Goal: Information Seeking & Learning: Learn about a topic

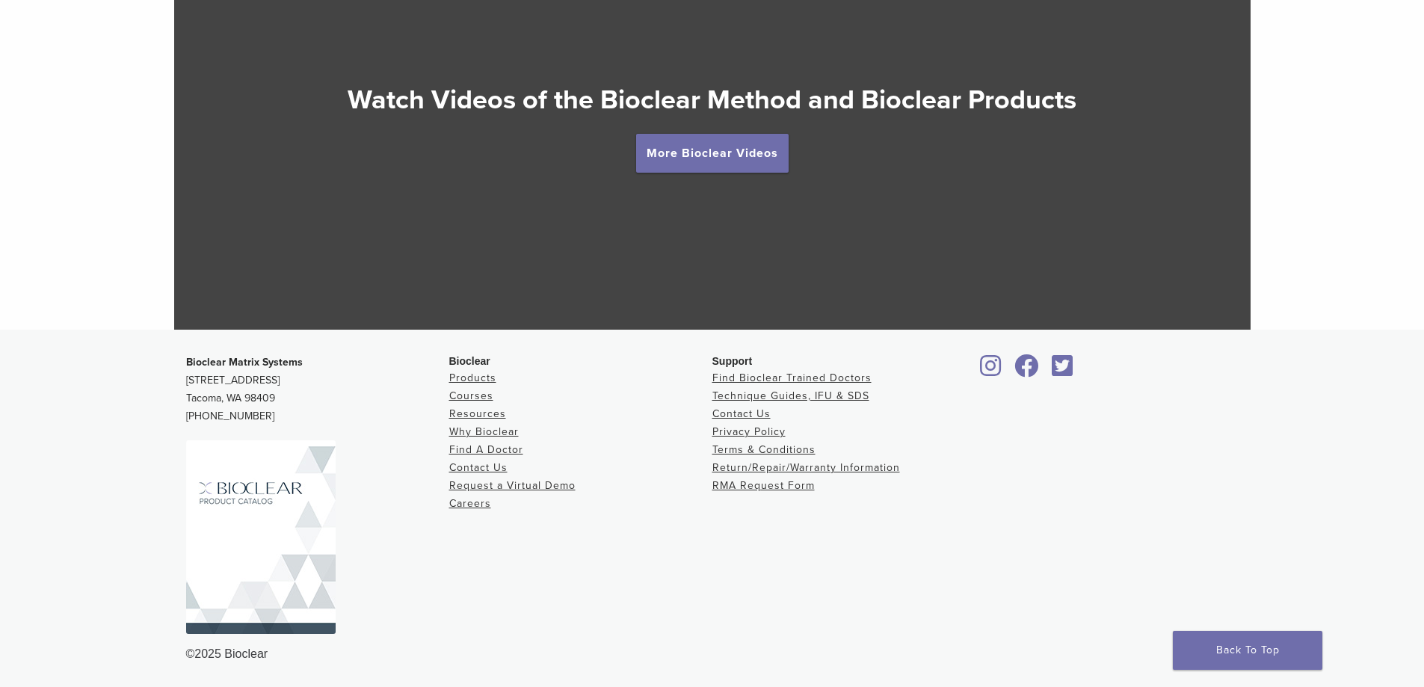
scroll to position [2817, 0]
click at [485, 415] on link "Resources" at bounding box center [477, 413] width 57 height 13
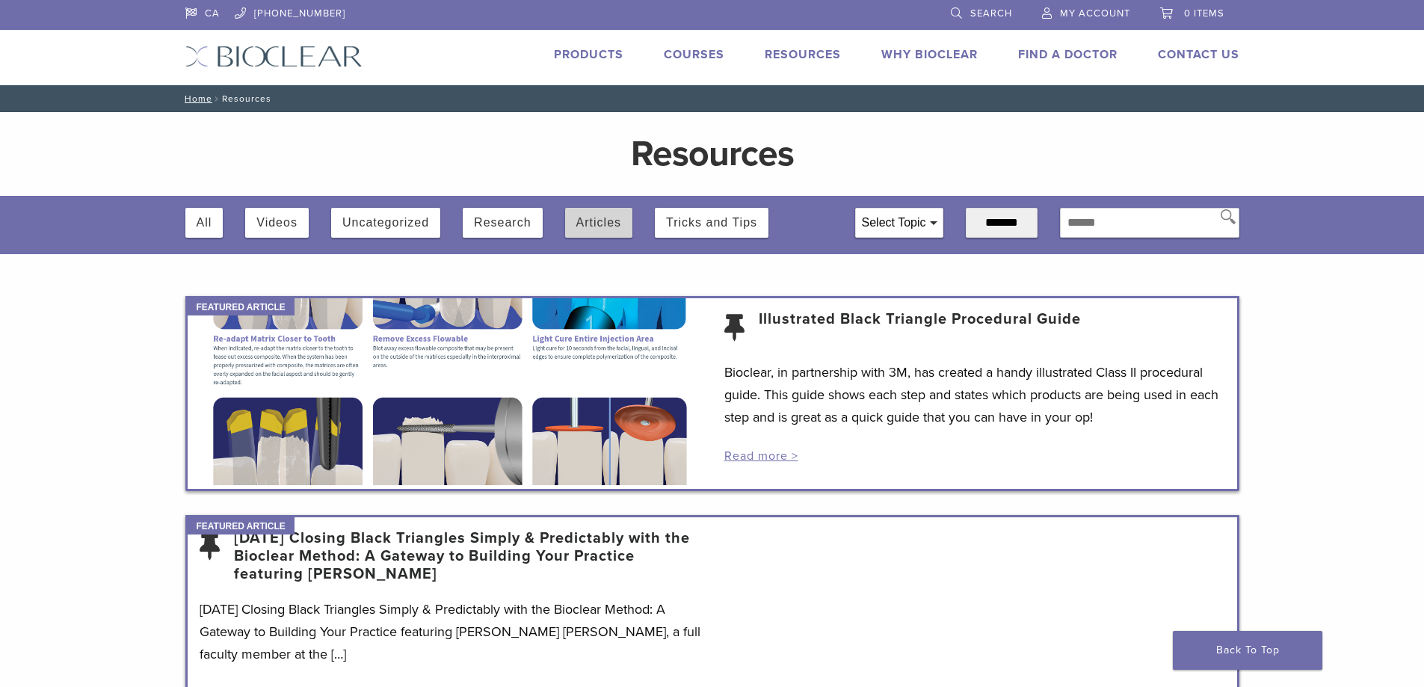
click at [605, 226] on button "Articles" at bounding box center [598, 223] width 45 height 30
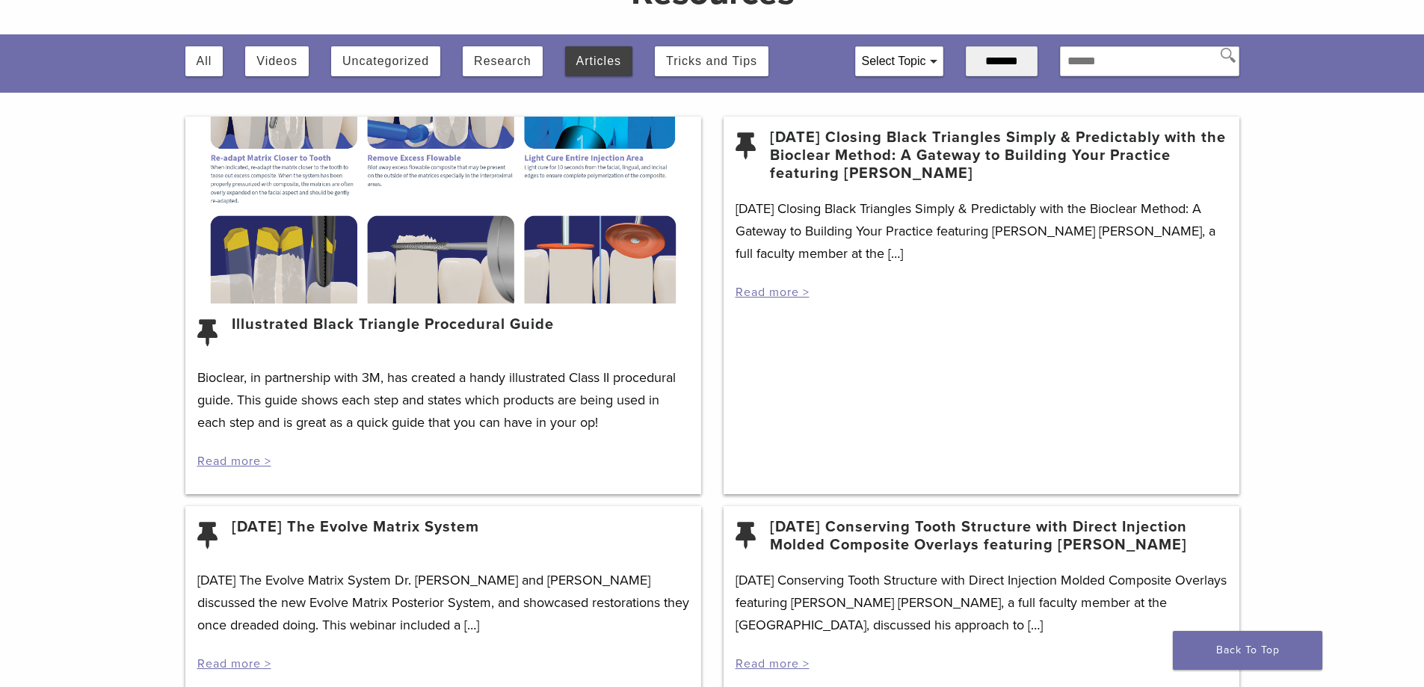
scroll to position [75, 0]
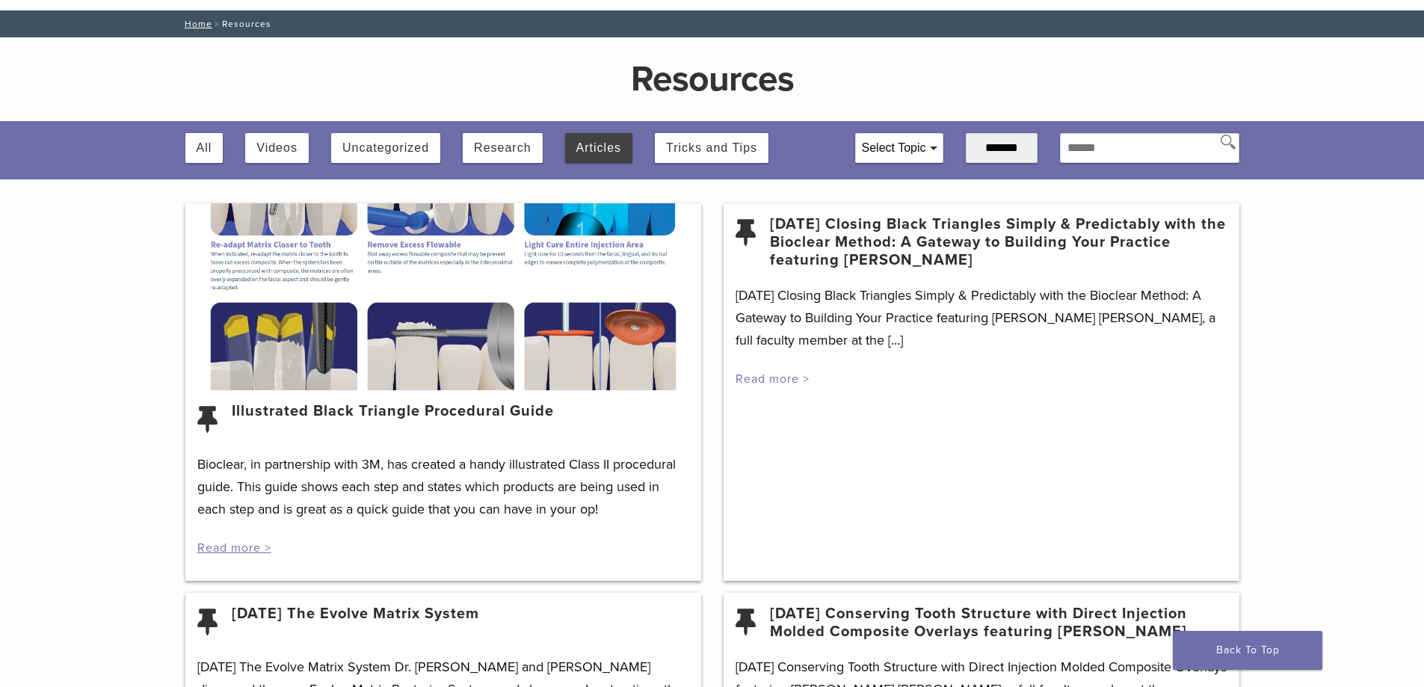
click at [781, 381] on link "Read more >" at bounding box center [773, 378] width 74 height 15
